Goal: Information Seeking & Learning: Learn about a topic

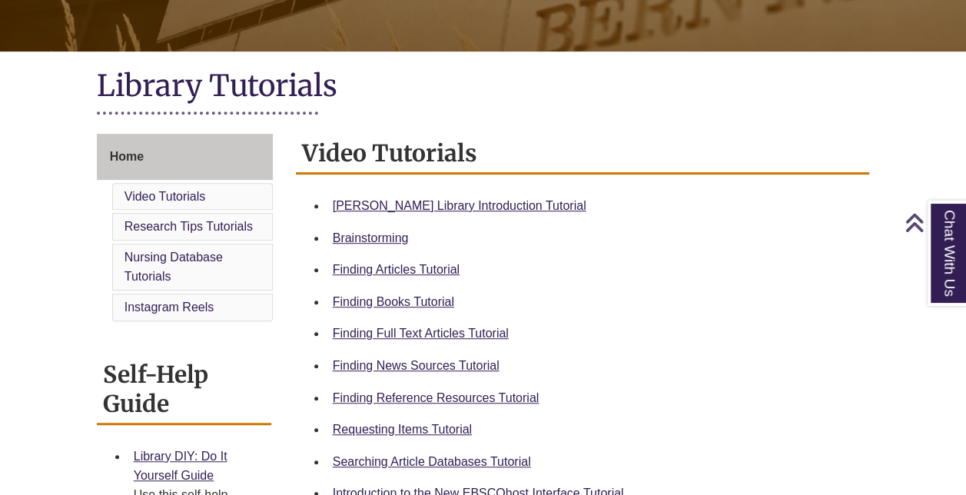
scroll to position [311, 0]
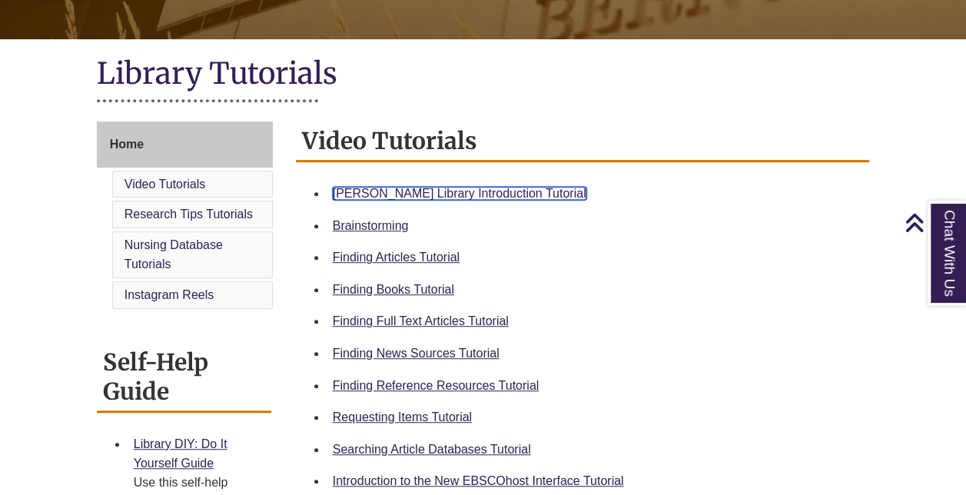
click at [472, 192] on link "Berntsen Library Introduction Tutorial" at bounding box center [460, 193] width 254 height 13
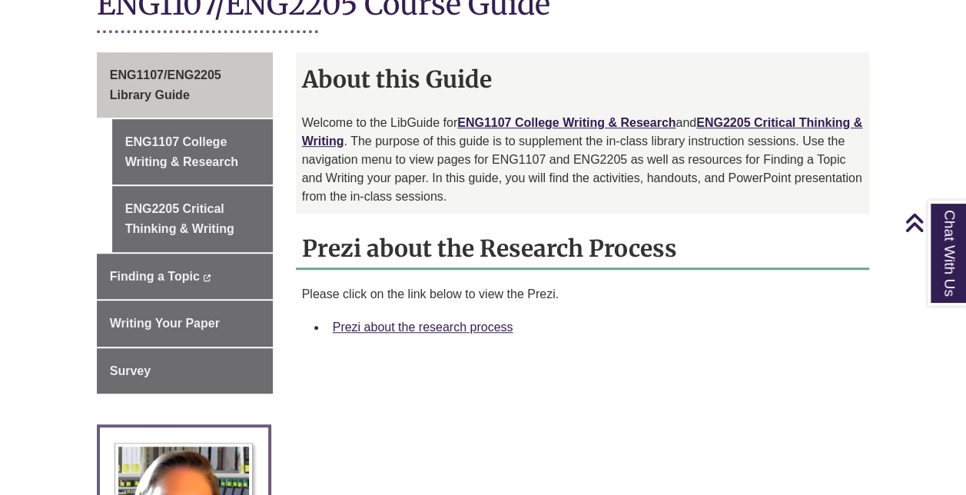
scroll to position [395, 0]
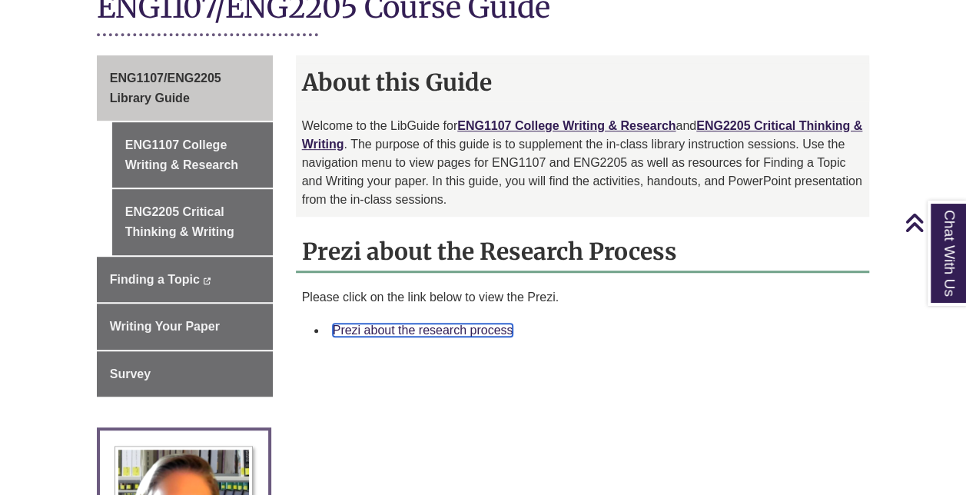
click at [467, 324] on link "Prezi about the research process" at bounding box center [423, 330] width 181 height 13
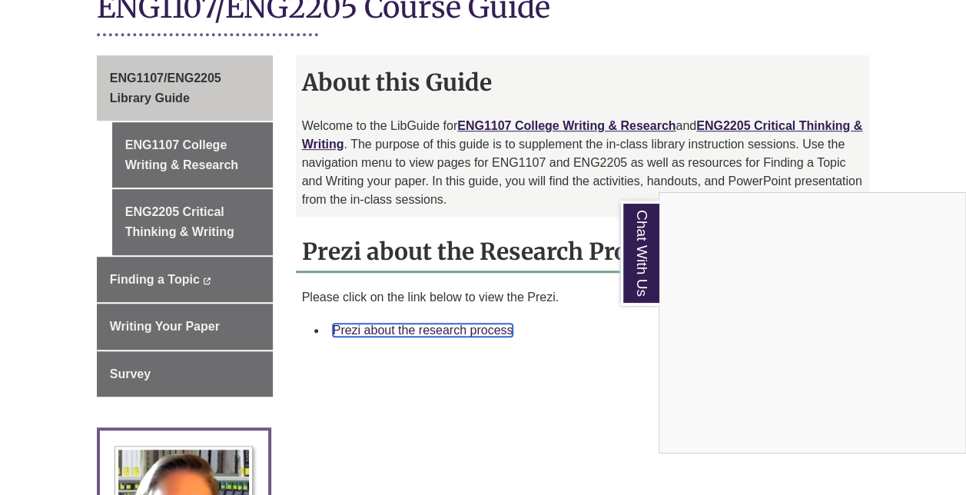
scroll to position [0, 0]
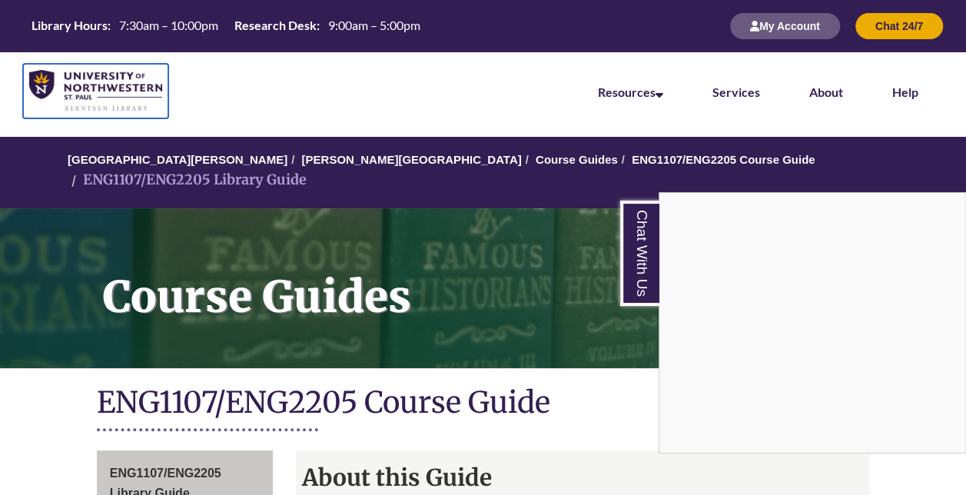
click at [91, 85] on img at bounding box center [95, 91] width 133 height 42
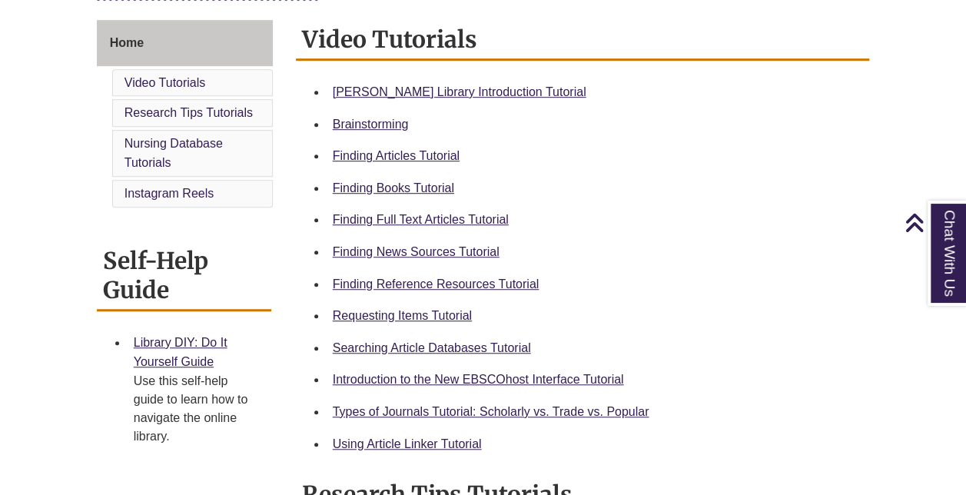
scroll to position [419, 0]
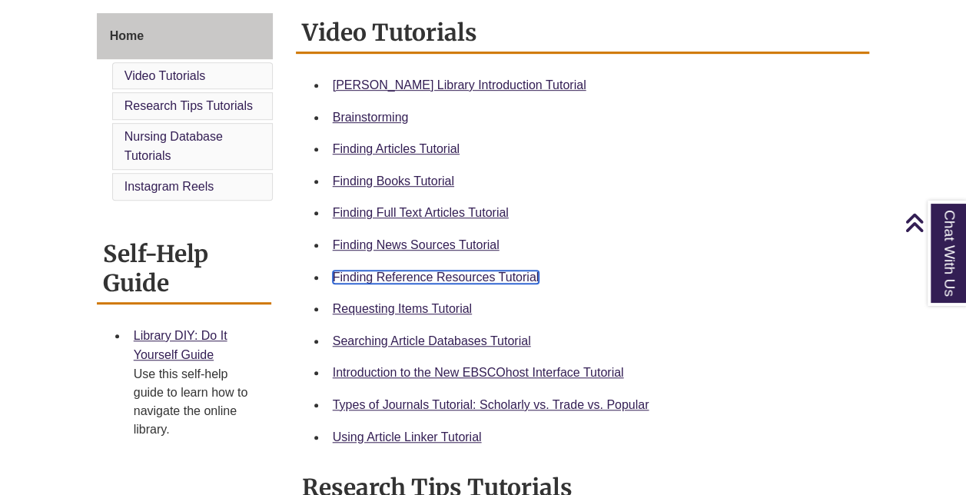
click at [486, 281] on link "Finding Reference Resources Tutorial" at bounding box center [436, 277] width 207 height 13
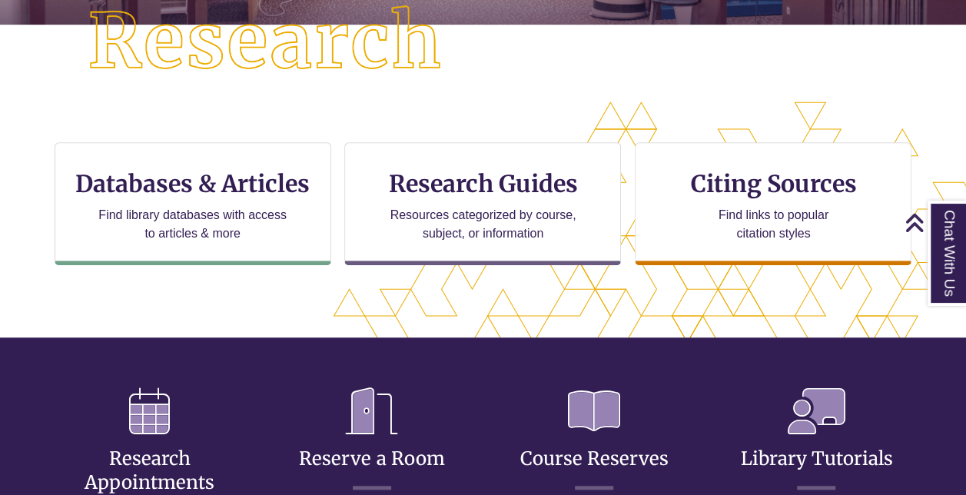
scroll to position [557, 835]
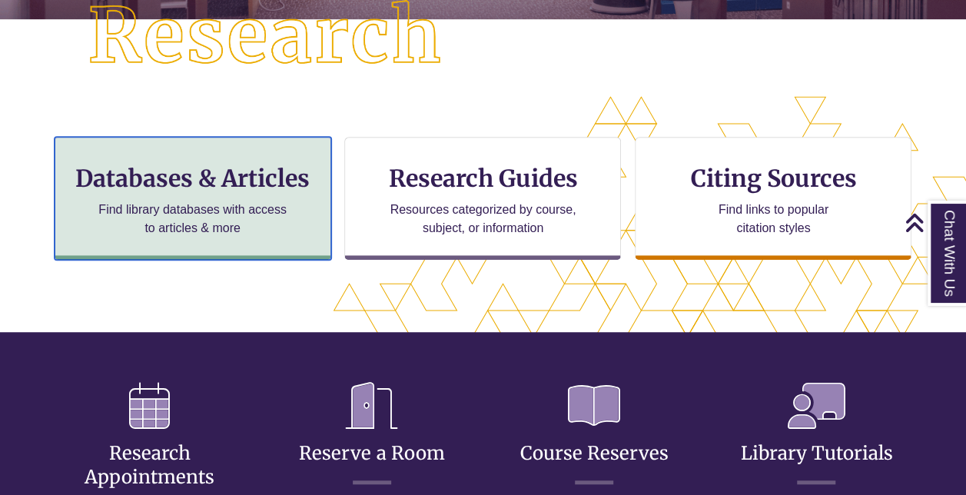
click at [246, 218] on p "Find library databases with access to articles & more" at bounding box center [192, 219] width 201 height 37
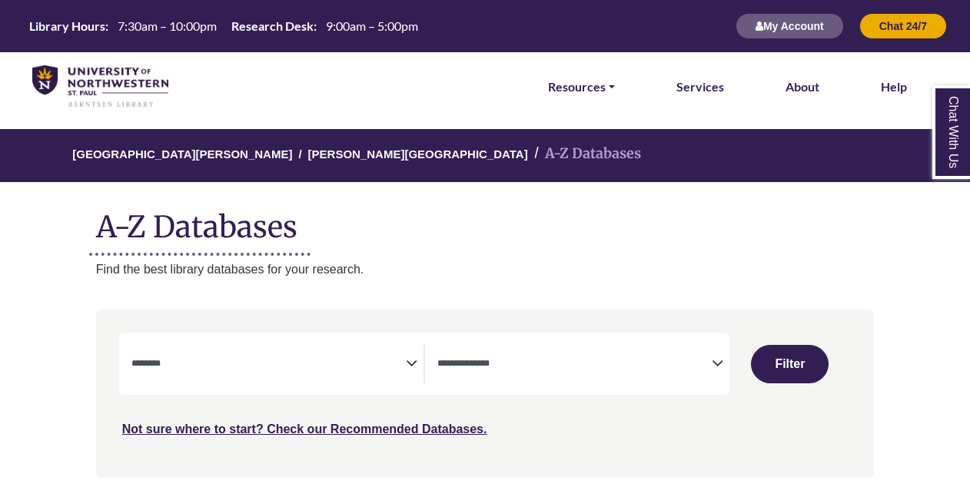
select select "Database Subject Filter"
select select "Database Types Filter"
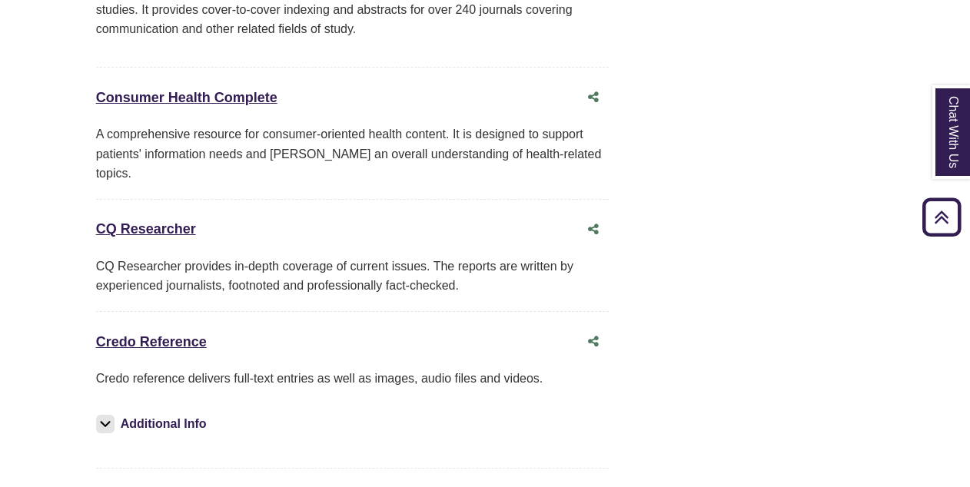
scroll to position [3812, 0]
click at [146, 334] on link "Credo Reference This link opens in a new window" at bounding box center [151, 341] width 111 height 15
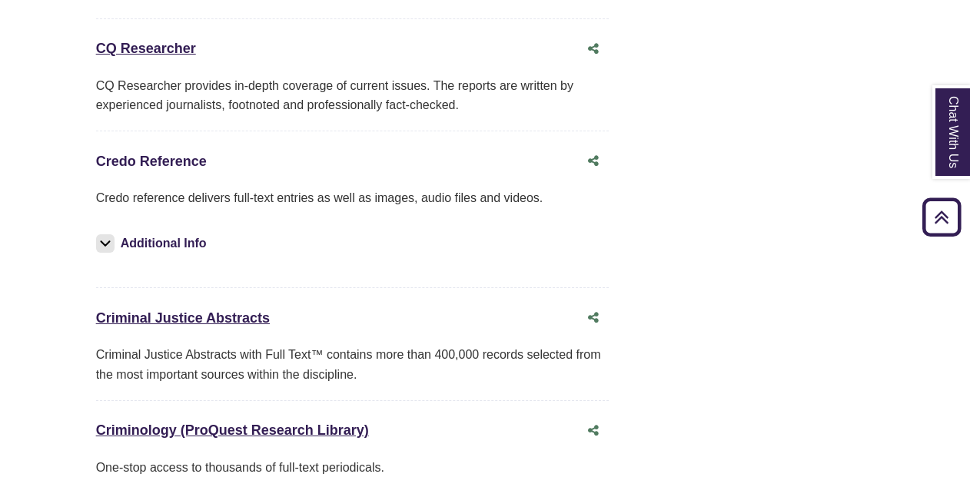
scroll to position [3990, 0]
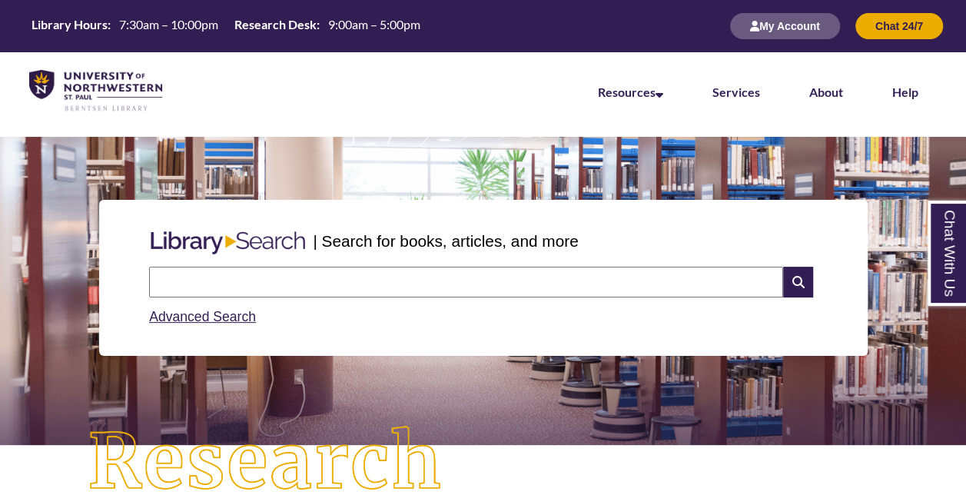
click at [447, 274] on input "text" at bounding box center [466, 282] width 634 height 31
type input "**********"
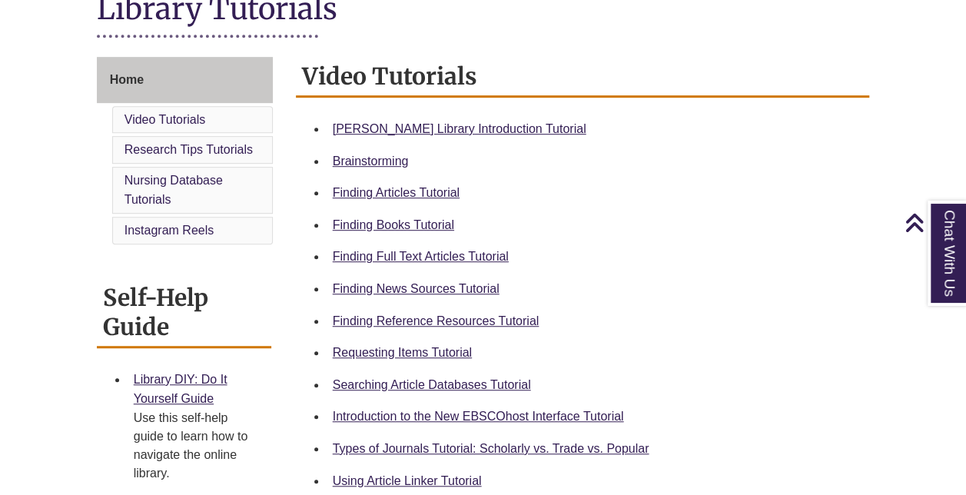
scroll to position [381, 0]
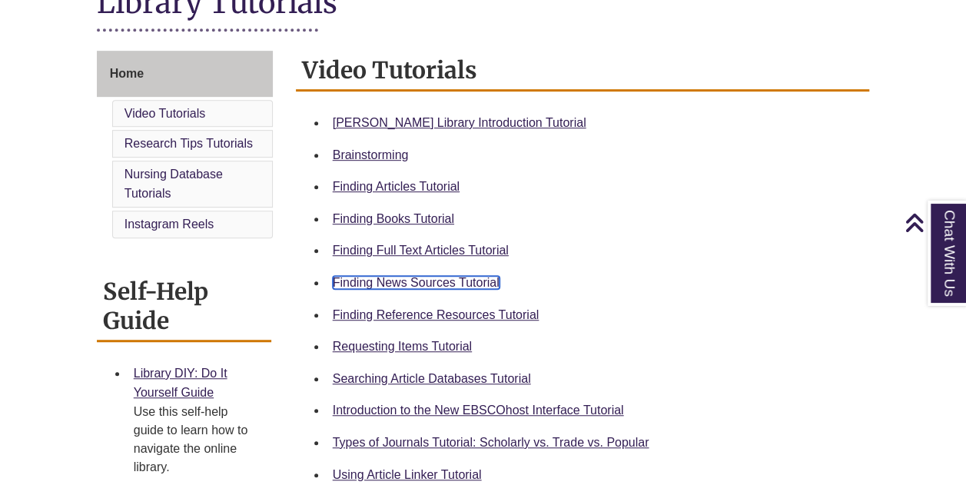
click at [460, 276] on link "Finding News Sources Tutorial" at bounding box center [416, 282] width 167 height 13
